Goal: Check status: Check status

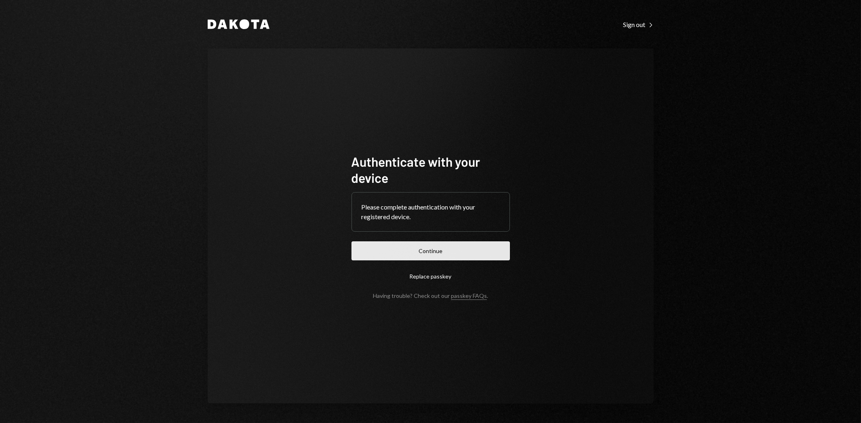
click at [380, 256] on button "Continue" at bounding box center [430, 251] width 158 height 19
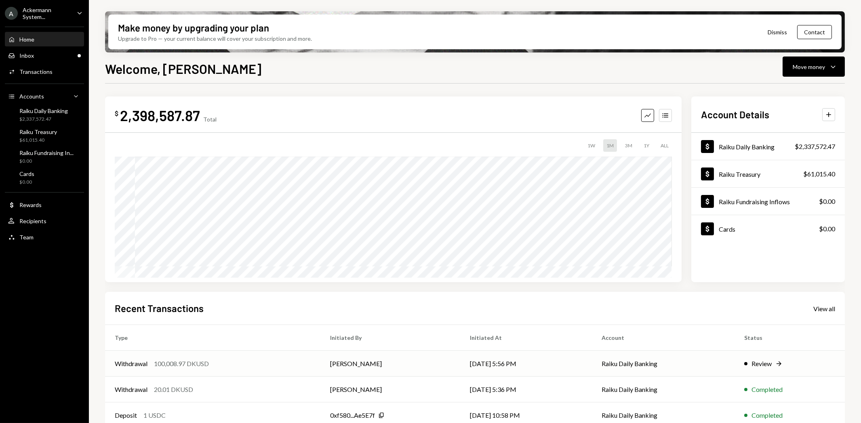
click at [205, 364] on div "100,008.97 DKUSD" at bounding box center [181, 364] width 55 height 10
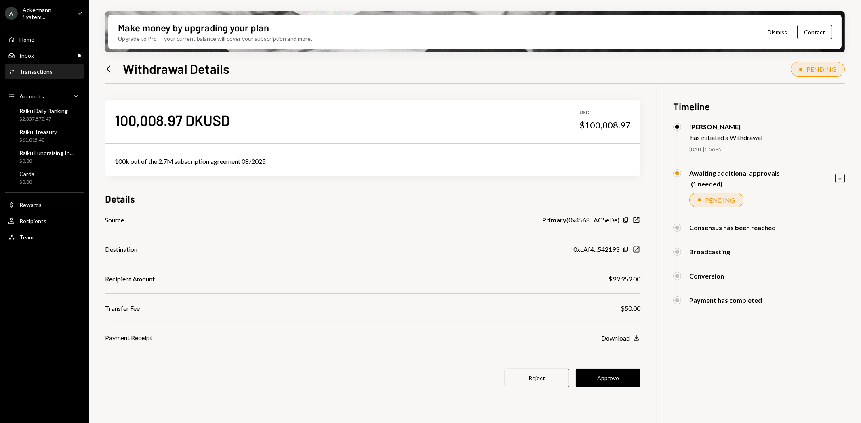
click at [108, 66] on icon "Left Arrow" at bounding box center [110, 68] width 11 height 11
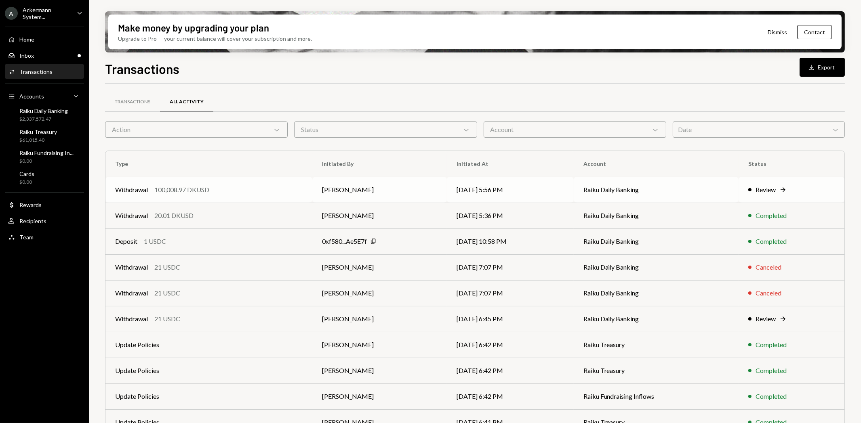
click at [601, 191] on td "Raiku Daily Banking" at bounding box center [656, 190] width 165 height 26
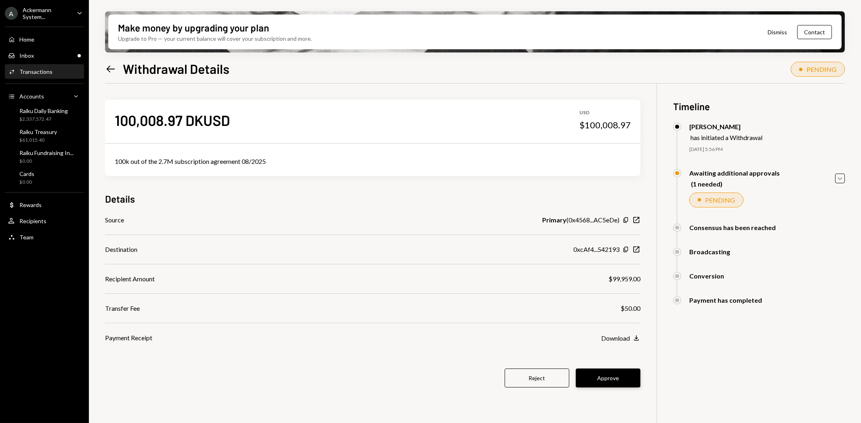
click at [611, 382] on button "Approve" at bounding box center [608, 378] width 65 height 19
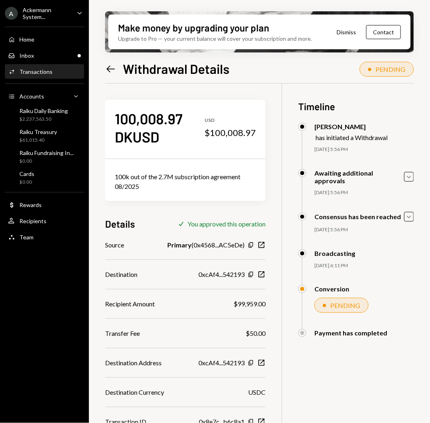
click at [26, 13] on div "Ackermann System..." at bounding box center [47, 13] width 48 height 14
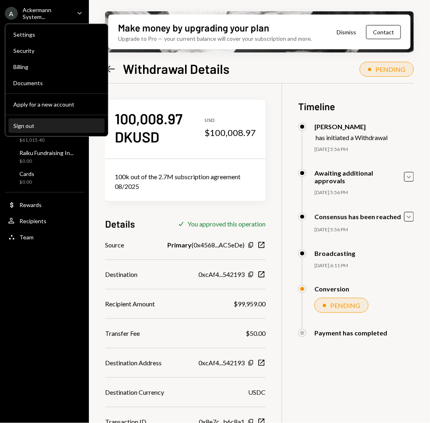
click at [23, 124] on div "Sign out" at bounding box center [56, 125] width 86 height 7
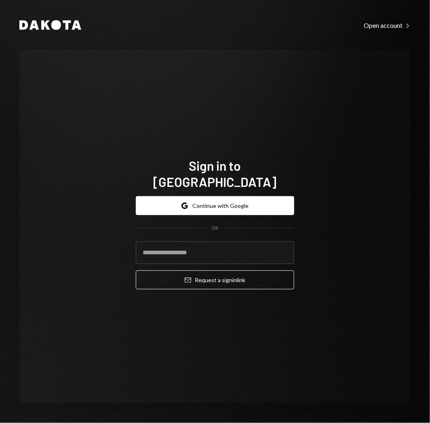
type input "**********"
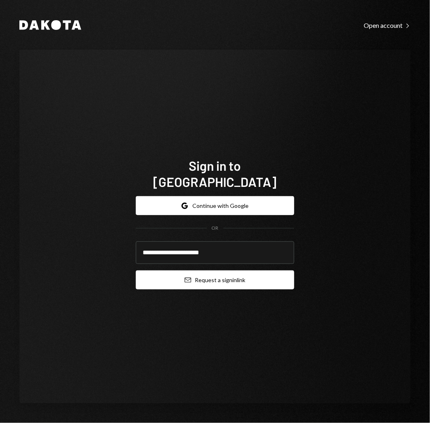
click at [225, 271] on button "Email Request a sign in link" at bounding box center [215, 280] width 158 height 19
